Goal: Information Seeking & Learning: Learn about a topic

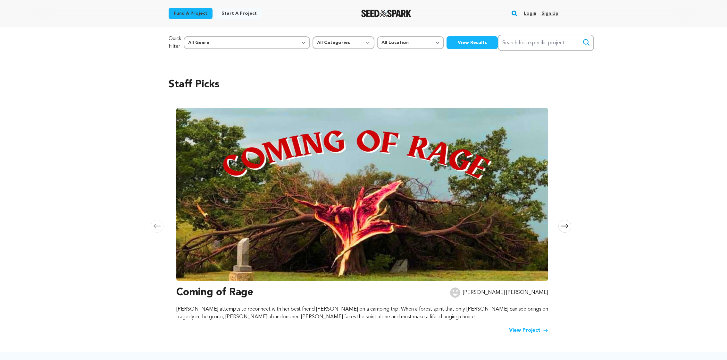
click at [527, 13] on link "Login" at bounding box center [530, 13] width 13 height 10
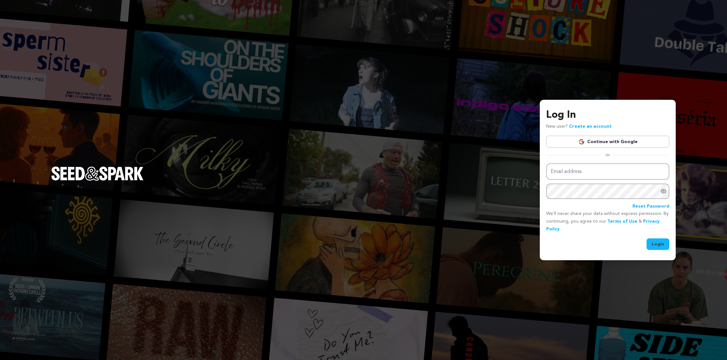
click at [588, 134] on div "Log In New user? Create an account Continue with Google or Email address Passwo…" at bounding box center [608, 178] width 123 height 142
click at [588, 141] on link "Continue with Google" at bounding box center [608, 142] width 123 height 12
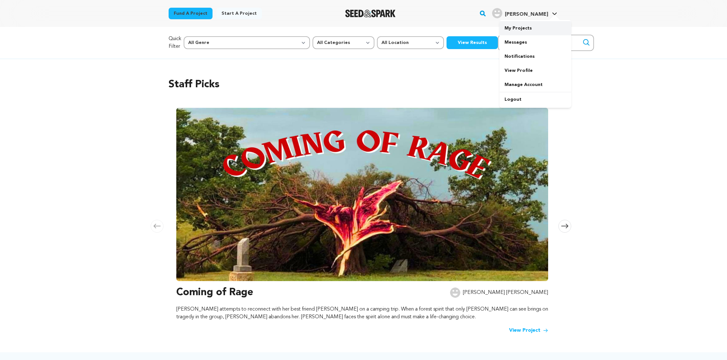
click at [529, 26] on link "My Projects" at bounding box center [536, 28] width 72 height 14
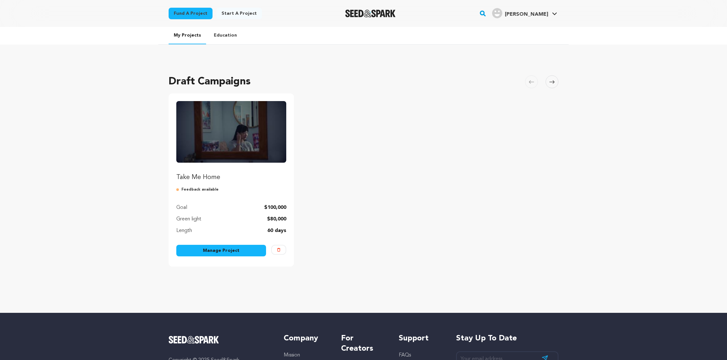
click at [208, 129] on img "Fund Take Me Home" at bounding box center [231, 132] width 110 height 62
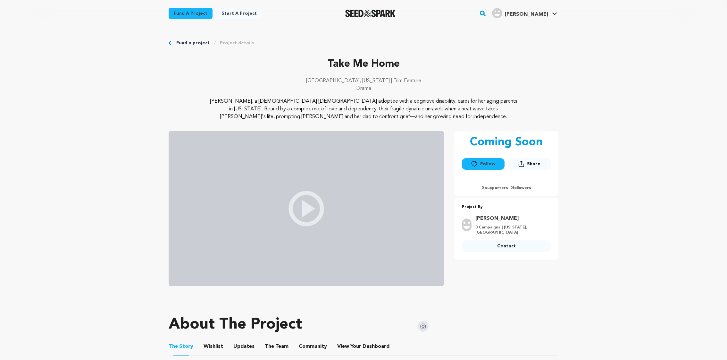
scroll to position [214, 0]
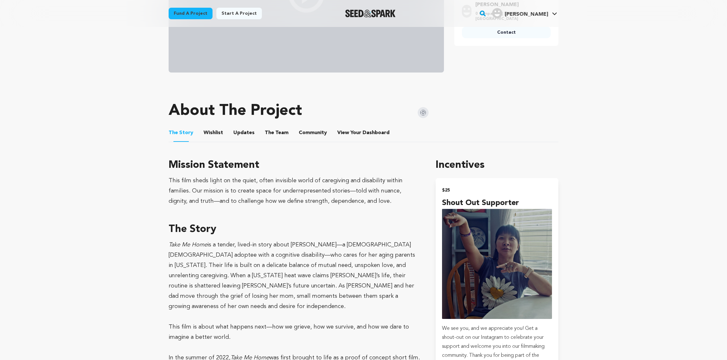
click at [272, 129] on button "The Team" at bounding box center [276, 133] width 15 height 15
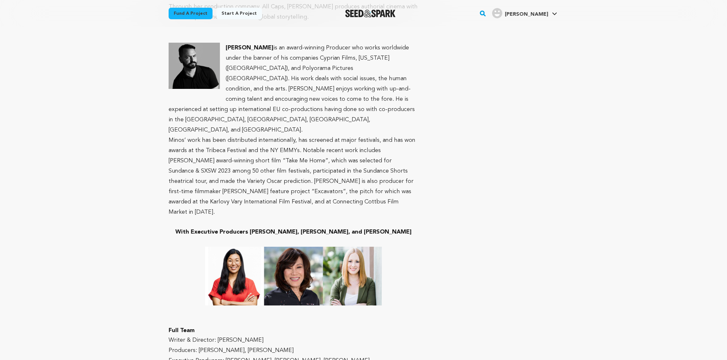
scroll to position [642, 0]
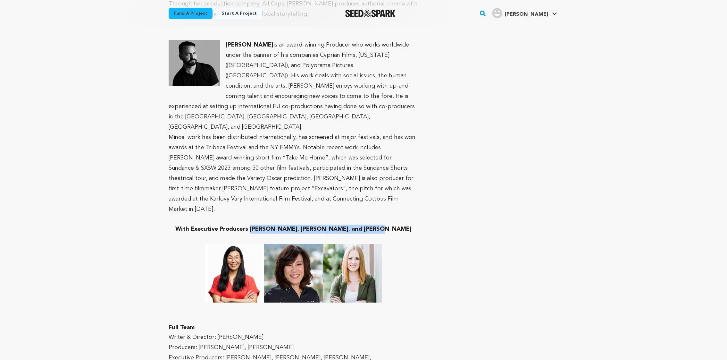
drag, startPoint x: 276, startPoint y: 188, endPoint x: 384, endPoint y: 189, distance: 108.7
click at [384, 225] on h3 "With Executive Producers Ai-jen Poo, Janet Yang, and Lydia Storie" at bounding box center [294, 229] width 250 height 9
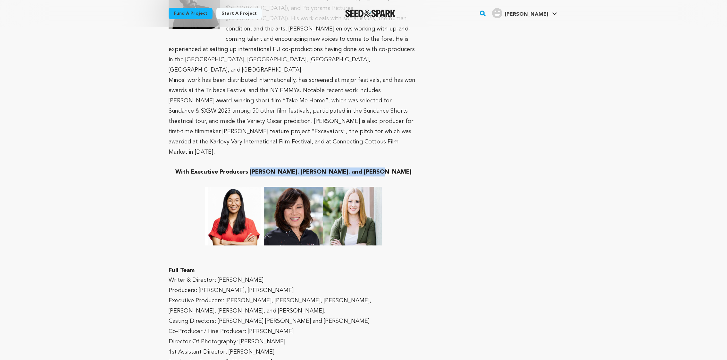
scroll to position [700, 0]
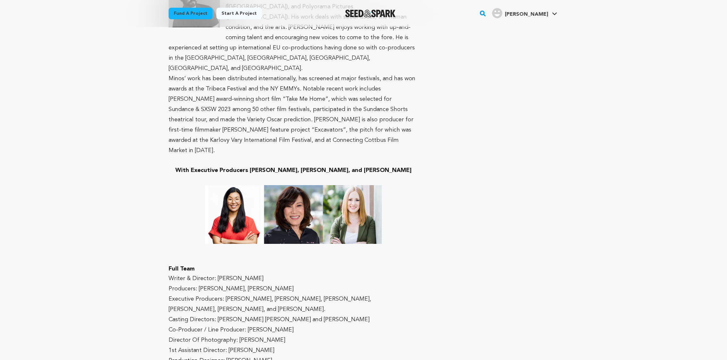
click at [259, 294] on p "Executive Producers: Ai-jen Poo, Janet Yang, Jane Shin Park, Lydia Storie, Andr…" at bounding box center [294, 304] width 250 height 21
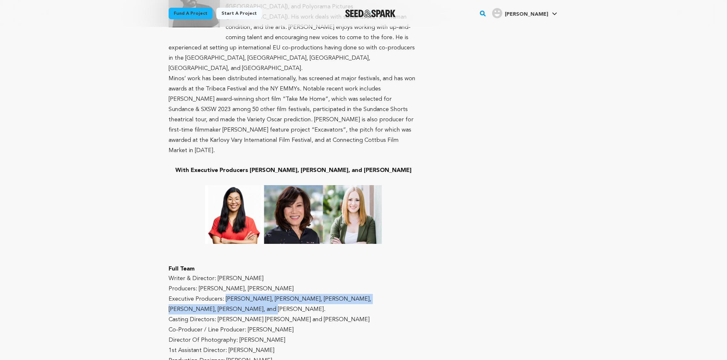
drag, startPoint x: 224, startPoint y: 258, endPoint x: 224, endPoint y: 267, distance: 9.6
click at [224, 294] on p "Executive Producers: Ai-jen Poo, Janet Yang, Jane Shin Park, Lydia Storie, Andr…" at bounding box center [294, 304] width 250 height 21
copy p "Ai-jen Poo, Janet Yang, Jane Shin Park, Lydia Storie, Andrew Kim, and Amy Chen."
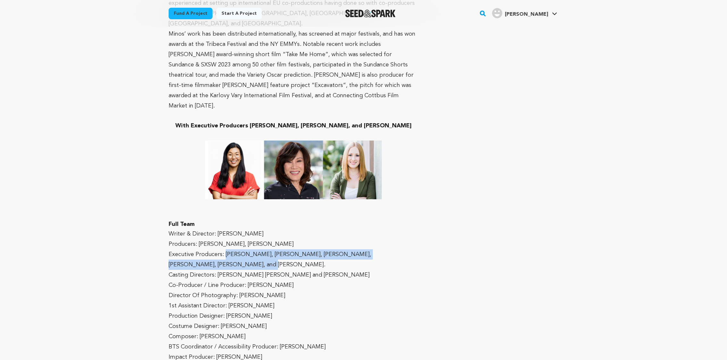
scroll to position [860, 0]
